Goal: Navigation & Orientation: Understand site structure

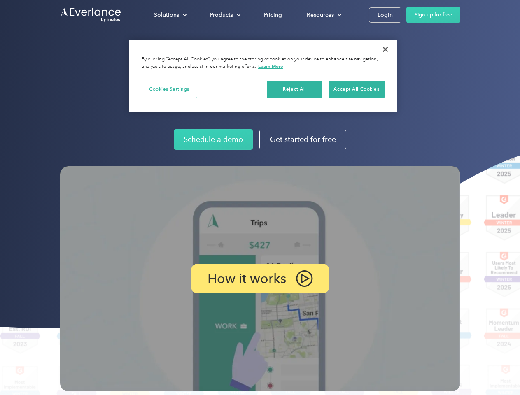
click at [260, 197] on img at bounding box center [260, 278] width 400 height 225
click at [170, 15] on div "Solutions" at bounding box center [166, 15] width 25 height 10
click at [224, 15] on div "Products" at bounding box center [221, 15] width 23 height 10
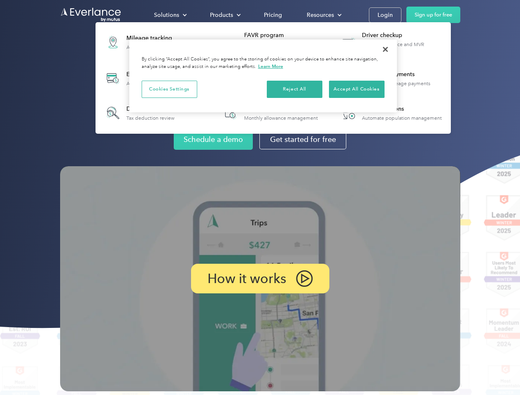
click at [323, 15] on div "Resources" at bounding box center [319, 15] width 27 height 10
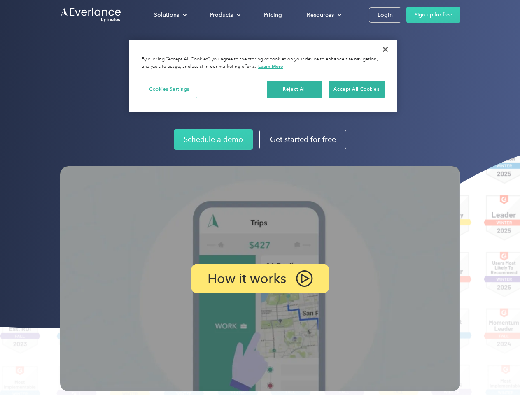
click at [260, 279] on p "How it works" at bounding box center [246, 279] width 79 height 10
click at [169, 89] on button "Cookies Settings" at bounding box center [170, 89] width 56 height 17
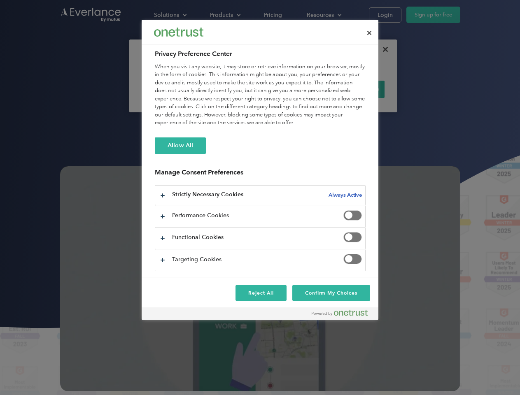
click at [295, 89] on div "When you visit any website, it may store or retrieve information on your browse…" at bounding box center [260, 95] width 211 height 64
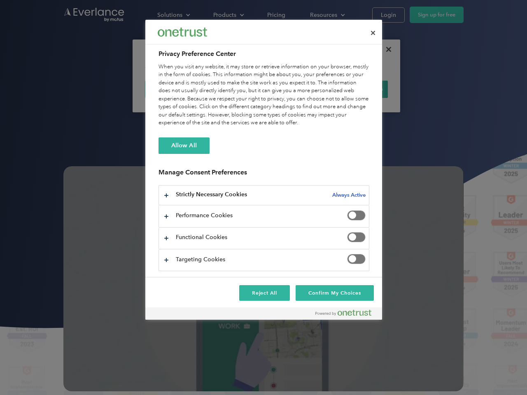
click at [356, 89] on div "When you visit any website, it may store or retrieve information on your browse…" at bounding box center [263, 95] width 211 height 64
click at [385, 49] on div at bounding box center [263, 197] width 527 height 395
